Goal: Navigation & Orientation: Find specific page/section

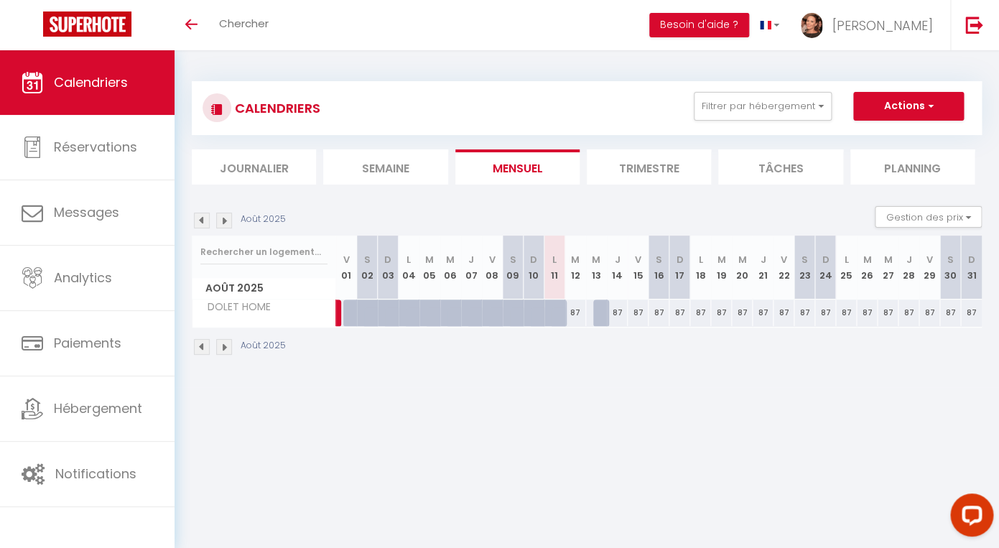
click at [242, 166] on li "Journalier" at bounding box center [254, 166] width 124 height 35
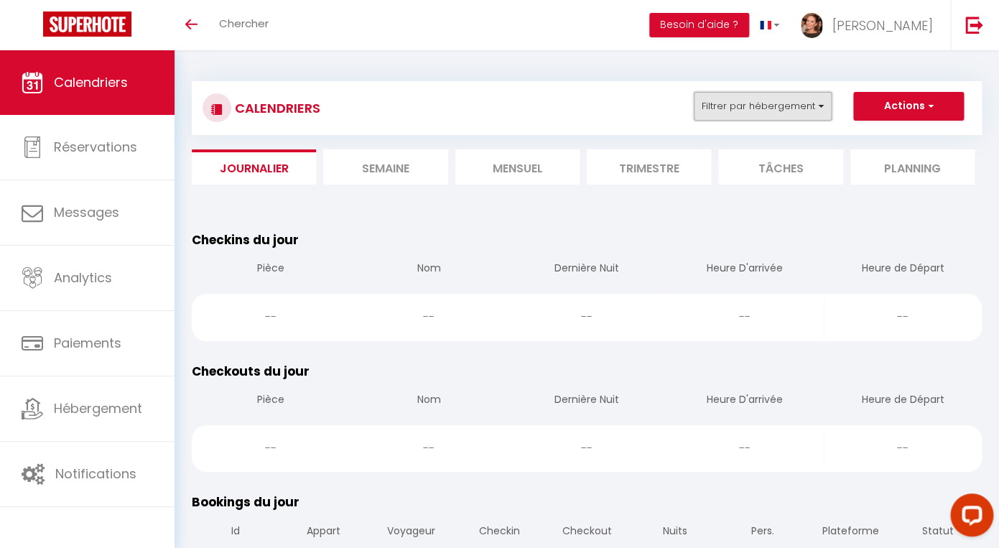
click at [761, 113] on button "Filtrer par hébergement" at bounding box center [763, 106] width 138 height 29
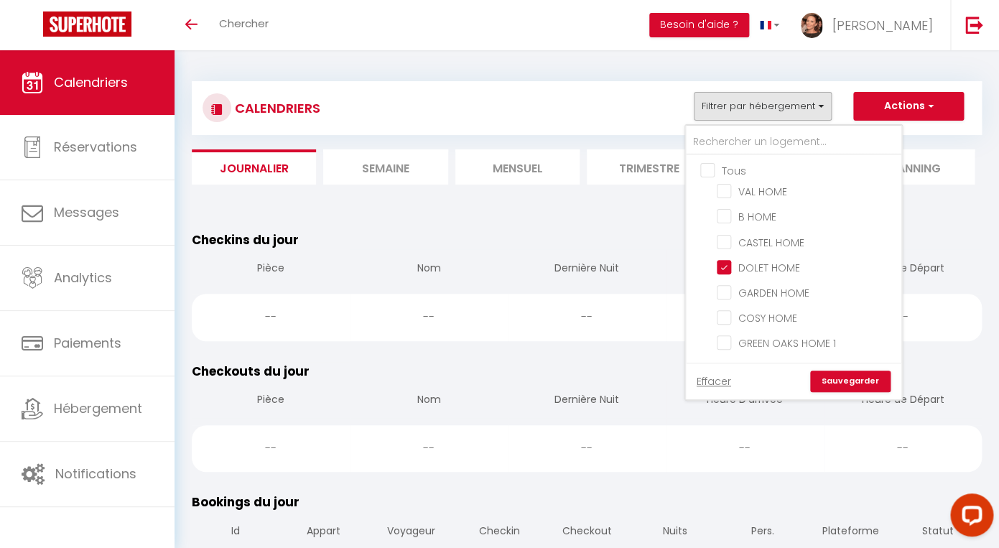
click at [710, 169] on input "Tous" at bounding box center [807, 169] width 215 height 14
checkbox input "true"
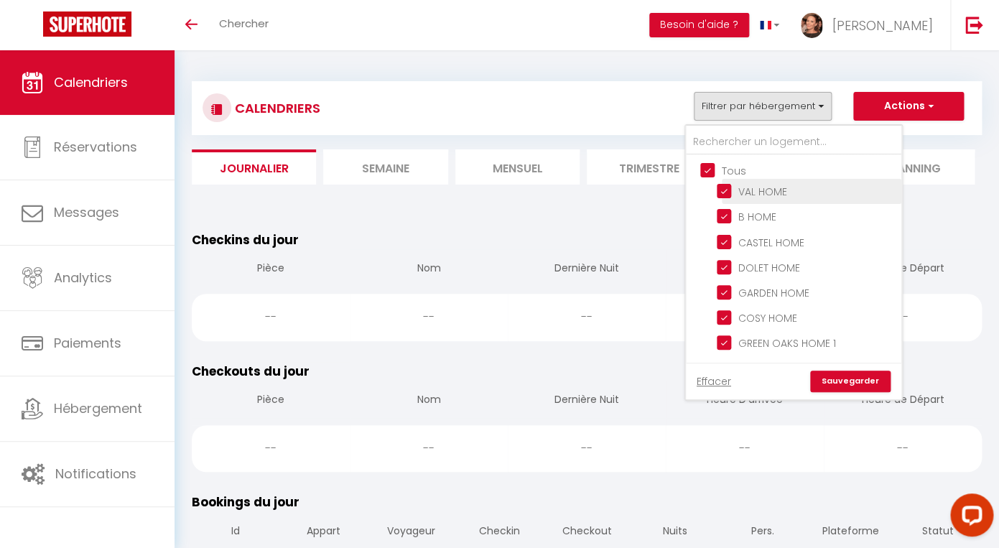
checkbox input "true"
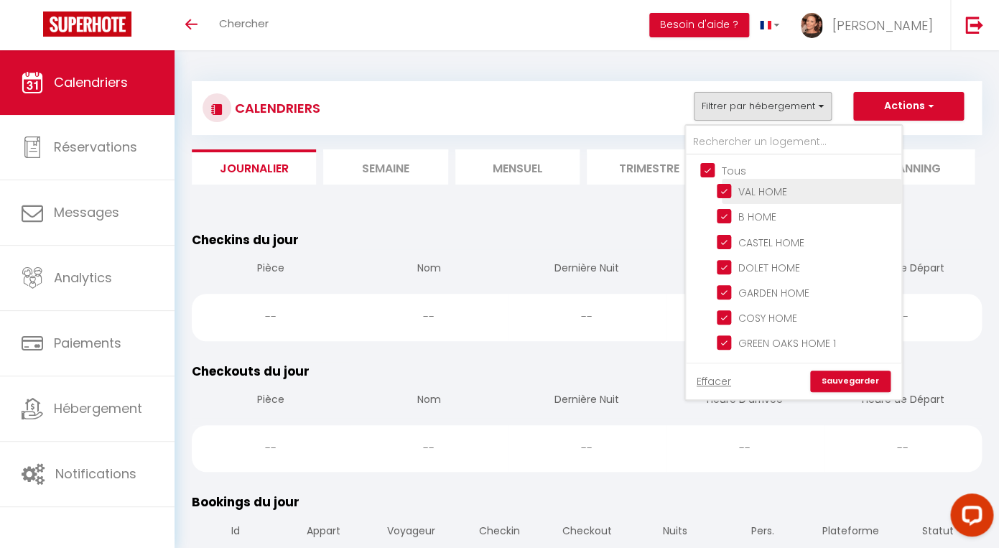
checkbox input "true"
click at [833, 383] on link "Sauvegarder" at bounding box center [850, 382] width 80 height 22
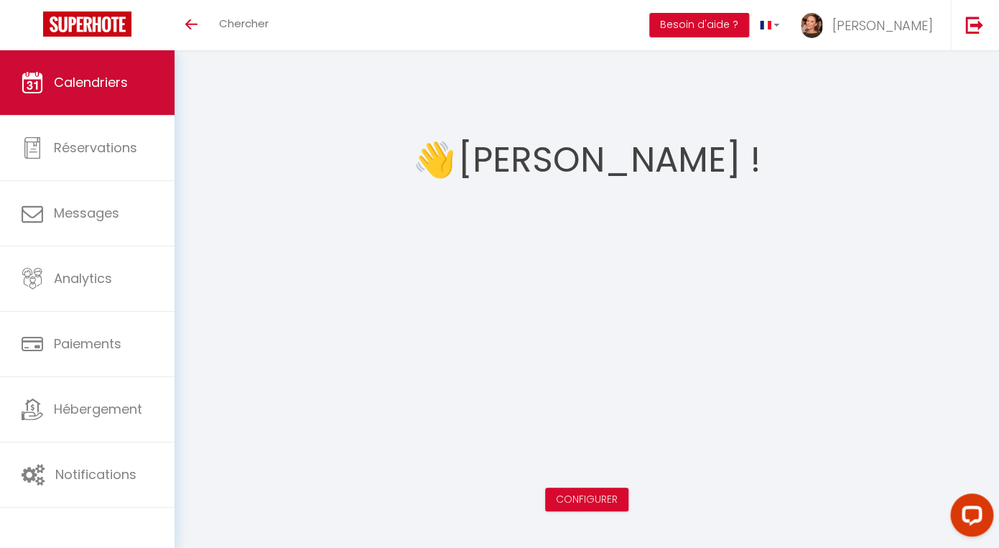
click at [65, 70] on link "Calendriers" at bounding box center [87, 82] width 175 height 65
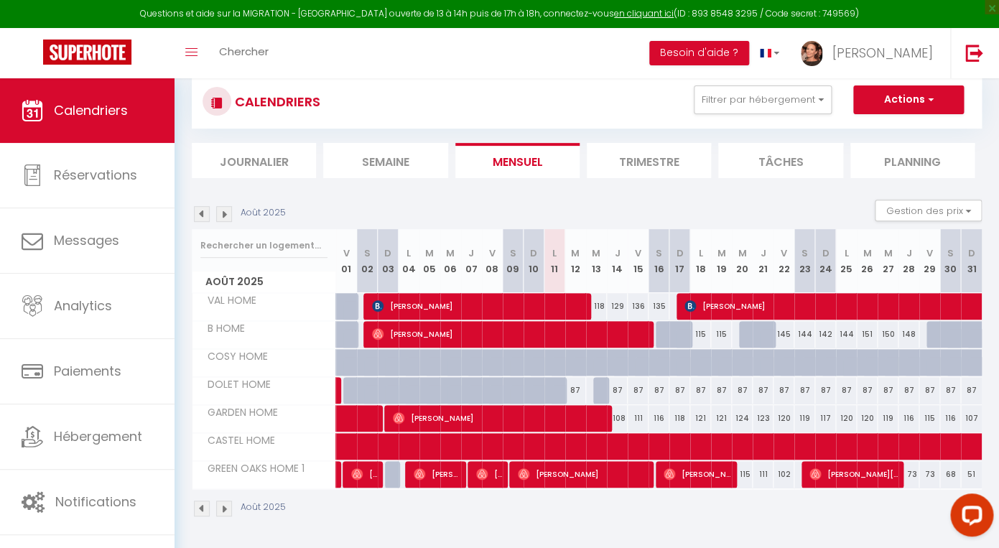
scroll to position [93, 0]
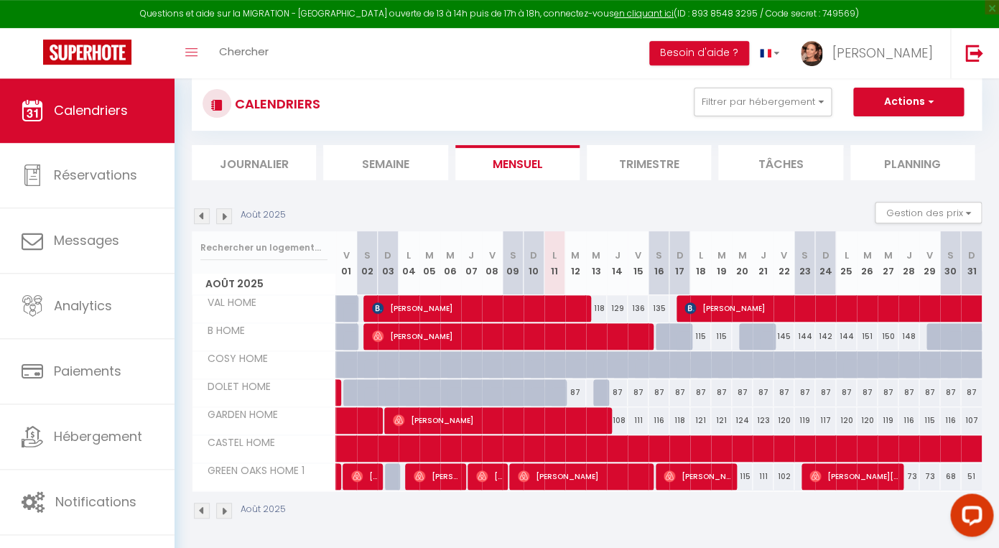
click at [203, 216] on img at bounding box center [202, 216] width 16 height 16
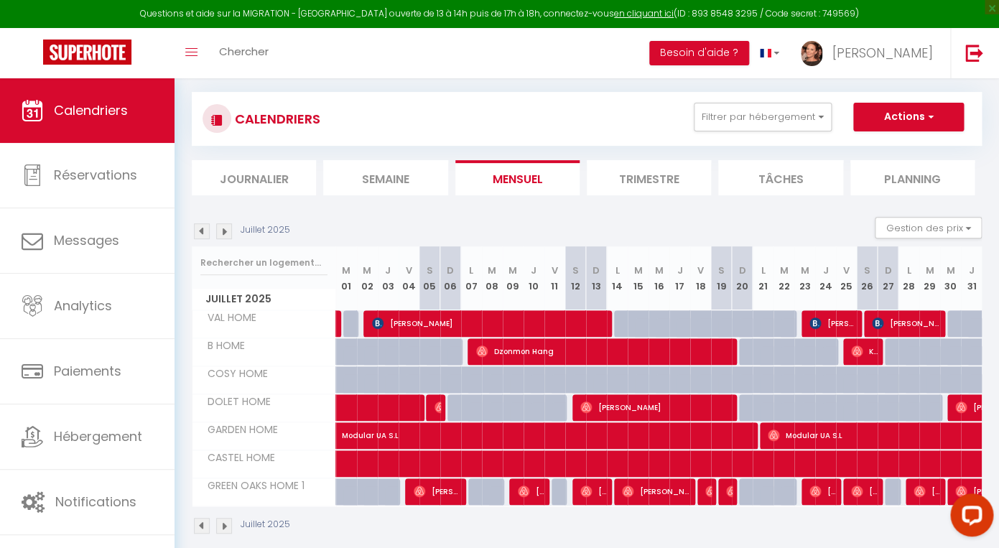
scroll to position [96, 0]
